Goal: Information Seeking & Learning: Learn about a topic

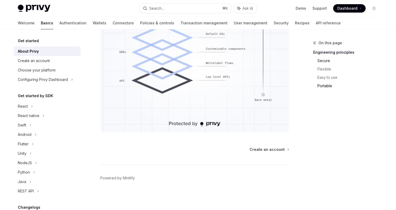
click at [320, 58] on link "Secure" at bounding box center [350, 61] width 65 height 8
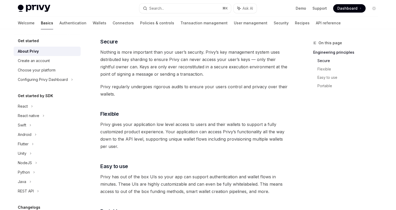
scroll to position [202, 0]
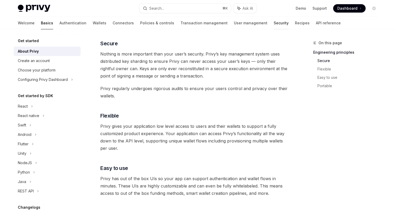
click at [274, 23] on link "Security" at bounding box center [281, 23] width 15 height 13
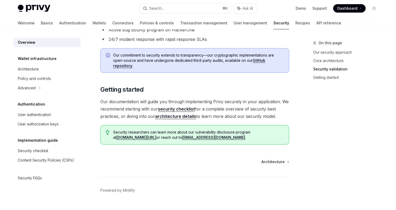
scroll to position [396, 0]
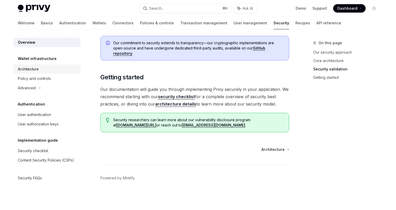
click at [31, 70] on div "Architecture" at bounding box center [28, 69] width 21 height 6
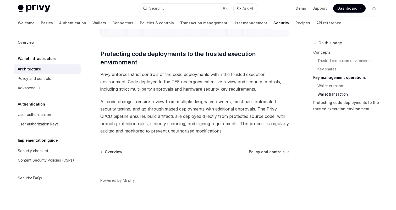
scroll to position [1112, 0]
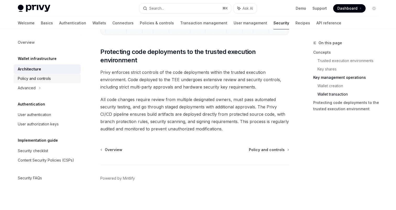
click at [29, 81] on div "Policy and controls" at bounding box center [34, 79] width 33 height 6
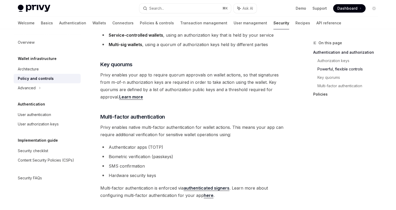
scroll to position [361, 0]
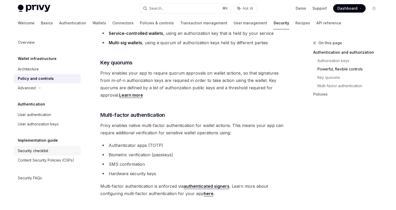
click at [36, 148] on link "Security checklist" at bounding box center [47, 150] width 67 height 9
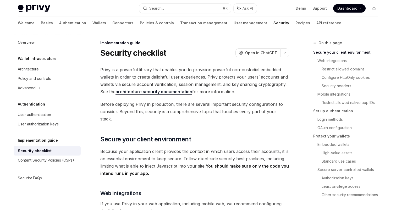
click at [301, 3] on div "Privy Docs home page Search... ⌘ K Ask AI Demo Support Dashboard Dashboard Sear…" at bounding box center [198, 8] width 361 height 17
click at [300, 8] on link "Demo" at bounding box center [301, 8] width 10 height 5
click at [41, 24] on link "Basics" at bounding box center [47, 23] width 12 height 13
type textarea "*"
